Goal: Task Accomplishment & Management: Manage account settings

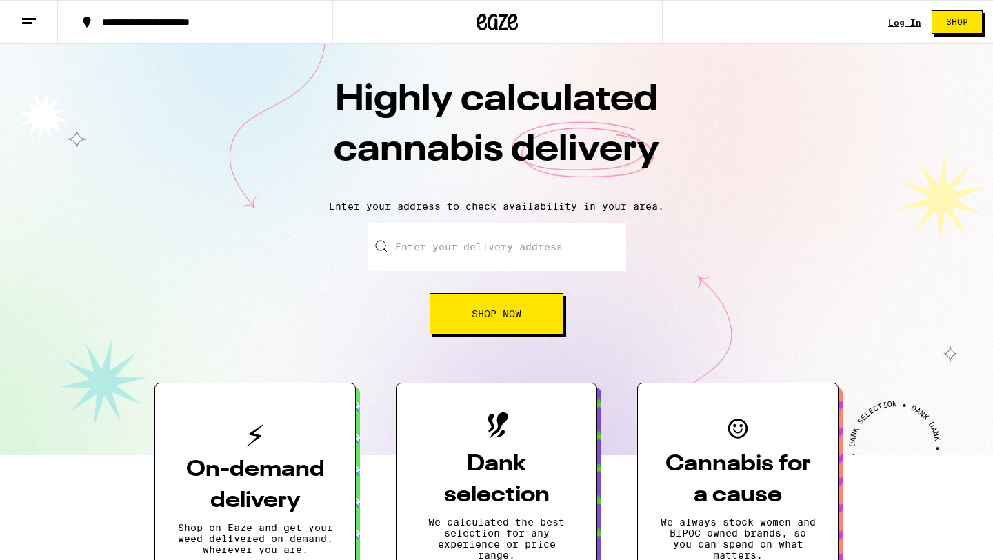
click at [895, 26] on link "Log In" at bounding box center [904, 22] width 33 height 9
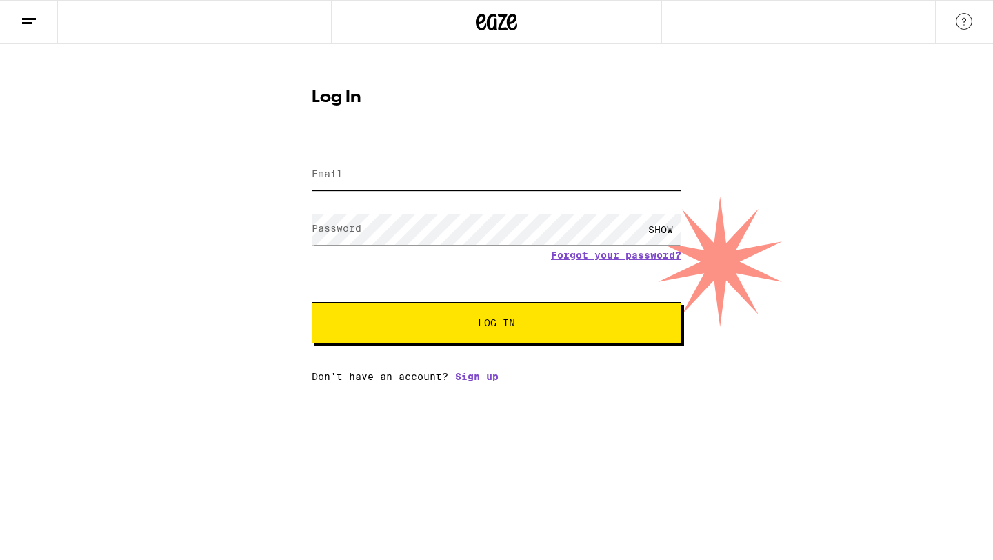
click at [524, 180] on input "Email" at bounding box center [497, 174] width 370 height 31
type input "[EMAIL_ADDRESS][DOMAIN_NAME]"
click at [657, 235] on div "SHOW" at bounding box center [660, 229] width 41 height 31
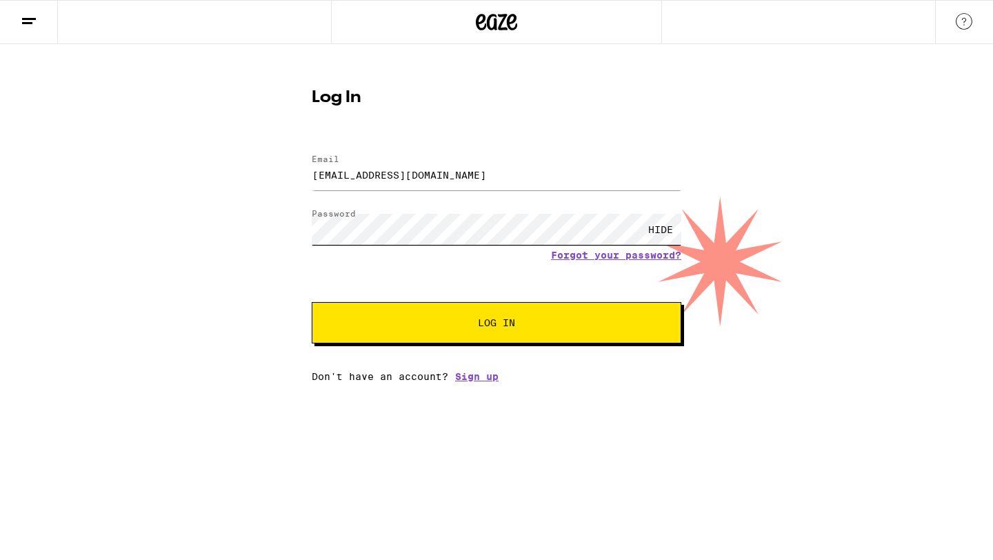
click at [312, 302] on button "Log In" at bounding box center [497, 322] width 370 height 41
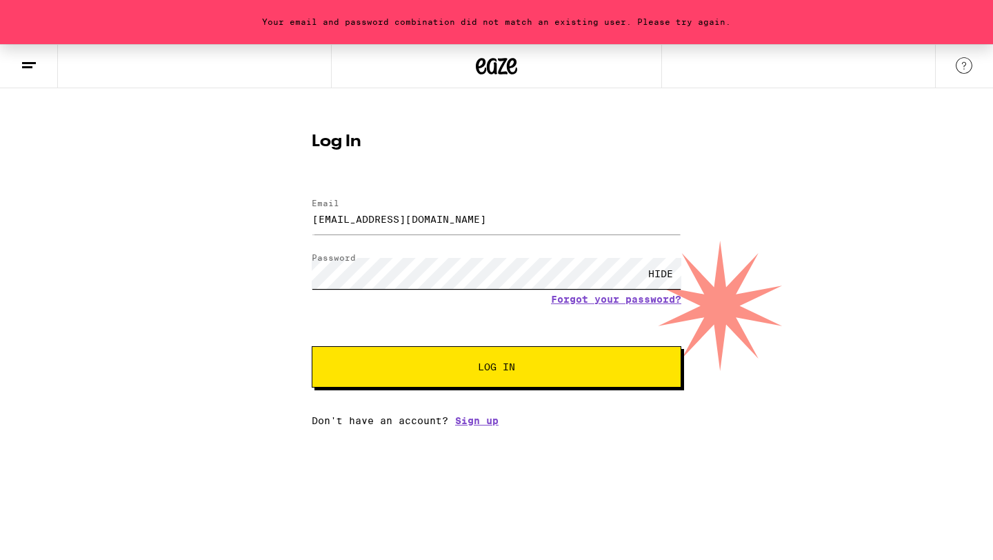
click at [312, 346] on button "Log In" at bounding box center [497, 366] width 370 height 41
